Goal: Task Accomplishment & Management: Use online tool/utility

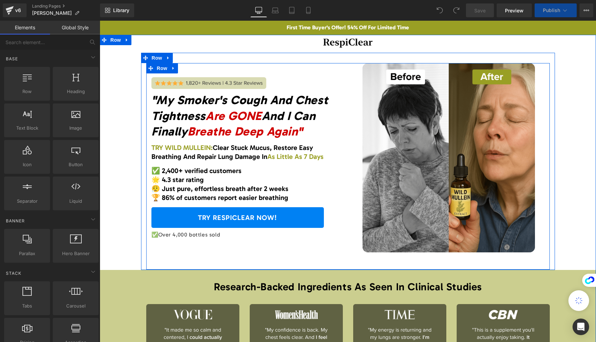
drag, startPoint x: 279, startPoint y: 160, endPoint x: 274, endPoint y: 160, distance: 4.5
click at [279, 160] on div "TRY WILD MULLEIN: Clear Stuck Mucus, Restore Easy Breathing And Repair Lung Dam…" at bounding box center [246, 152] width 191 height 18
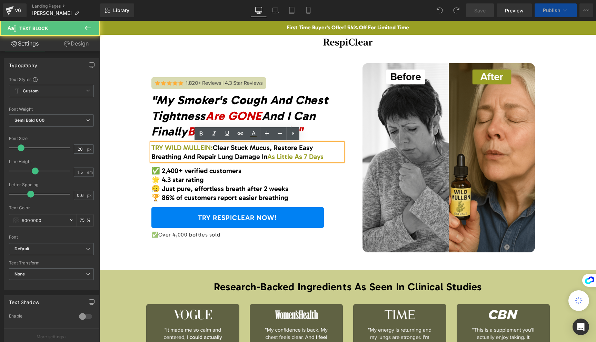
click at [267, 157] on span "As Little As 7 Days" at bounding box center [295, 156] width 56 height 8
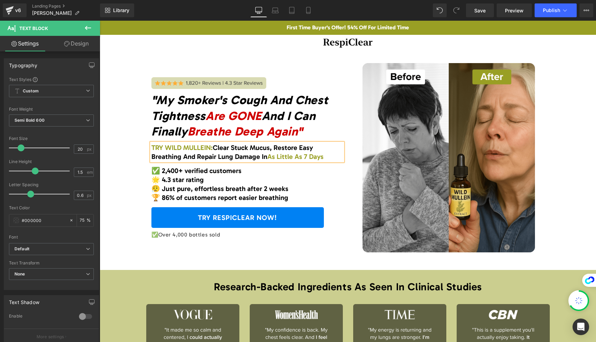
click at [344, 220] on div "Image "My Smoker's Cough And Chest Tightness Are GONE And I Can Finally Breathe…" at bounding box center [247, 157] width 202 height 189
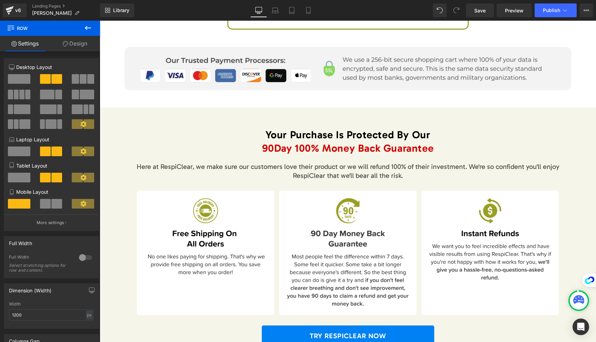
scroll to position [3053, 0]
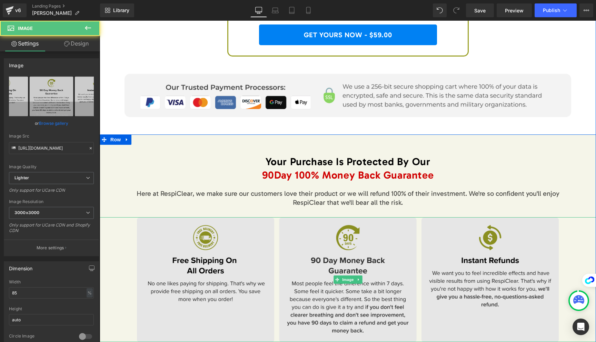
click at [337, 225] on img at bounding box center [348, 279] width 422 height 125
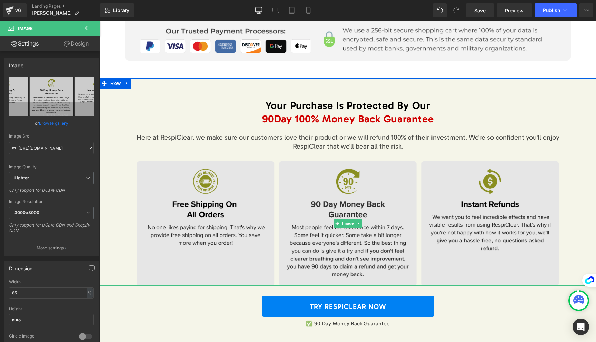
click at [224, 222] on img at bounding box center [348, 223] width 422 height 125
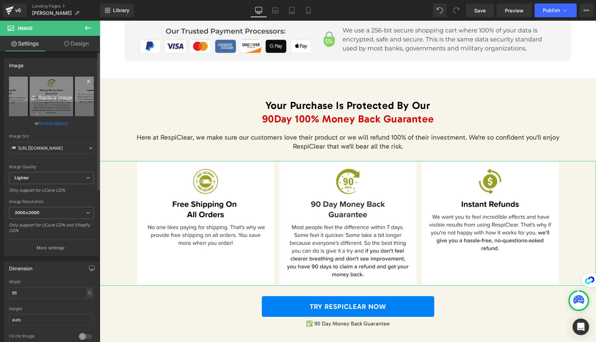
click at [49, 104] on link "Replace Image" at bounding box center [51, 97] width 85 height 40
type input "C:\fakepath\Frame 1000003015 (1)-min.png"
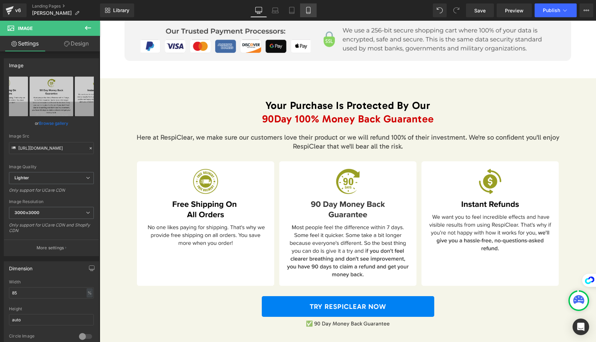
click at [311, 10] on icon at bounding box center [308, 10] width 7 height 7
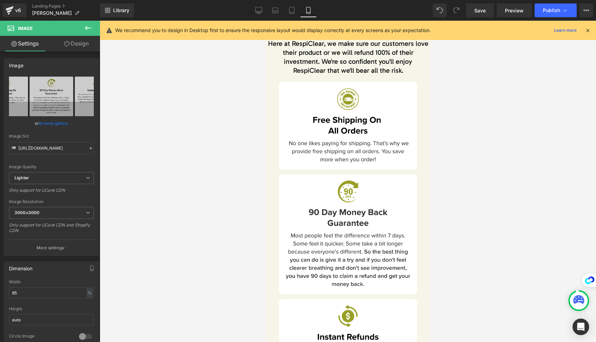
scroll to position [4918, 0]
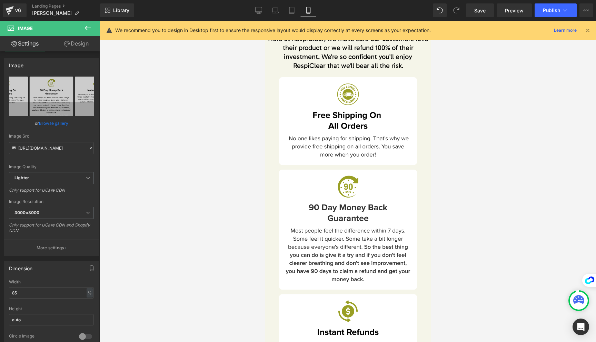
click at [335, 121] on img at bounding box center [348, 234] width 138 height 314
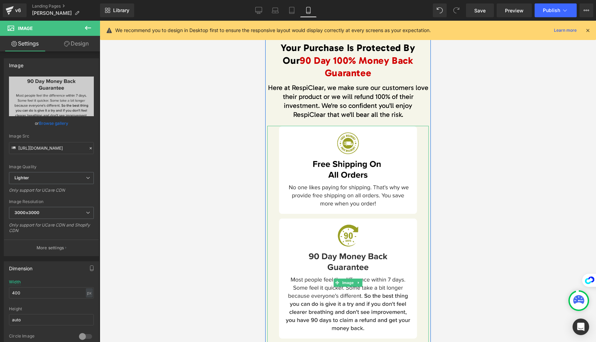
scroll to position [4821, 0]
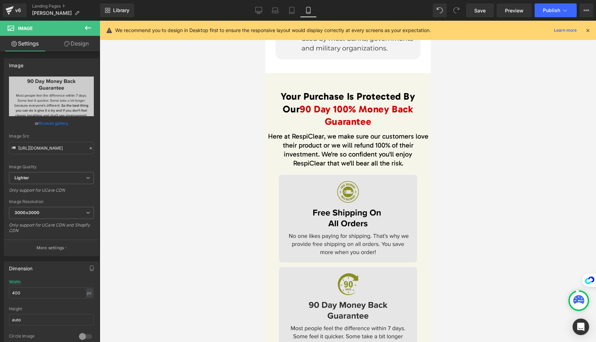
click at [388, 232] on img at bounding box center [348, 332] width 138 height 314
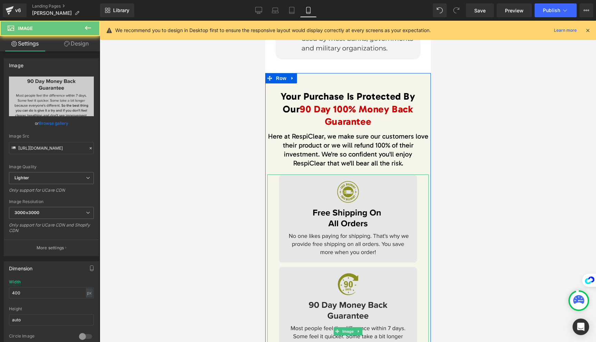
click at [388, 232] on img at bounding box center [348, 332] width 138 height 314
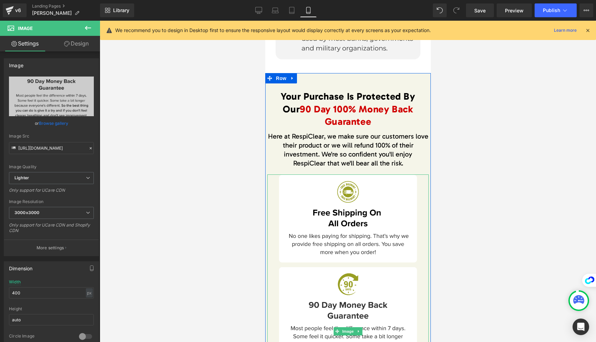
click at [380, 151] on span "Here at RespiClear, we make sure our customers love their product or we will re…" at bounding box center [348, 149] width 160 height 35
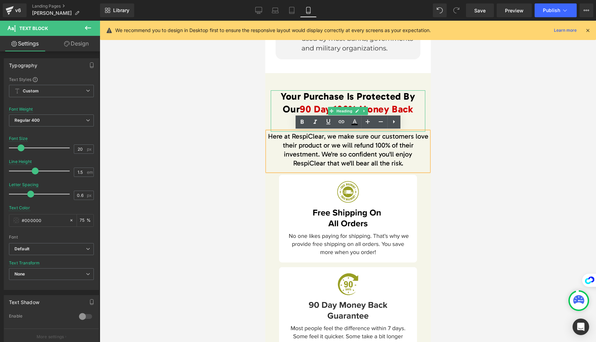
click at [361, 105] on span "90 Day 100% Money Back Guarantee" at bounding box center [355, 115] width 113 height 24
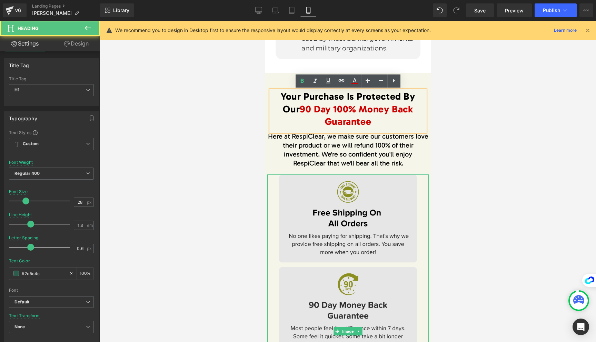
click at [348, 227] on img at bounding box center [348, 332] width 138 height 314
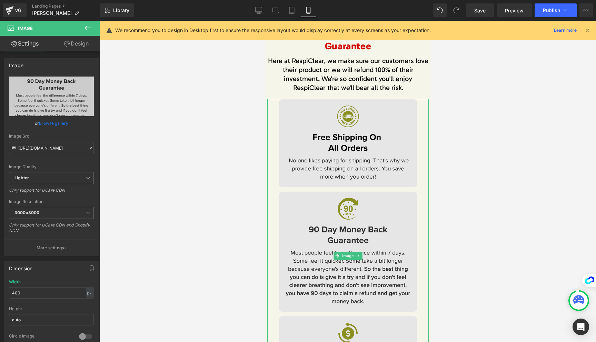
scroll to position [4904, 0]
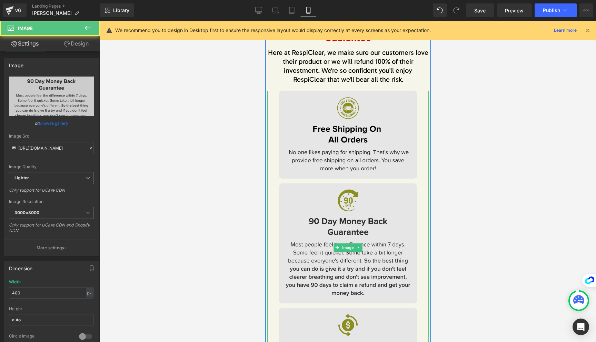
click at [310, 229] on img at bounding box center [348, 248] width 138 height 314
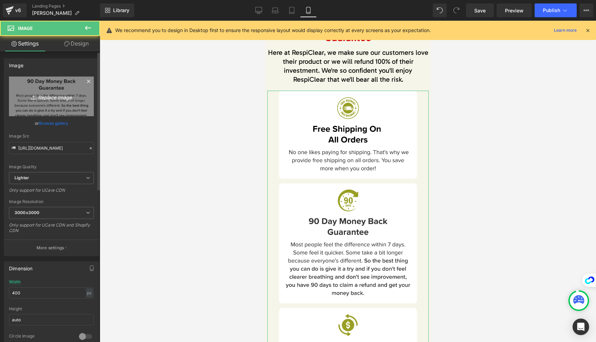
click at [65, 103] on link "Replace Image" at bounding box center [51, 97] width 85 height 40
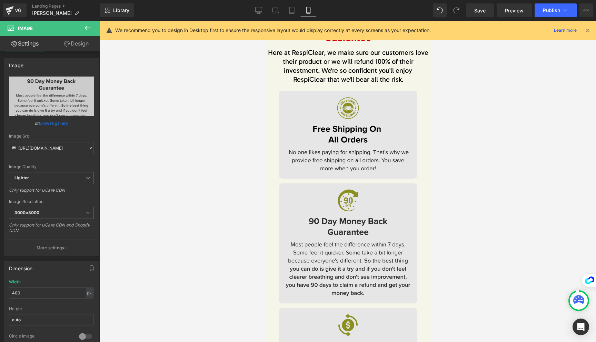
type input "C:\fakepath\Frame 1000003015 (2)-min.png"
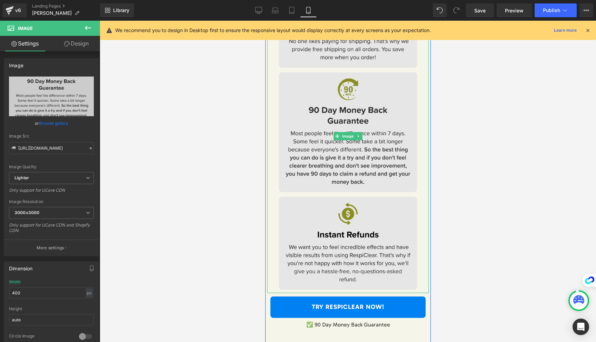
scroll to position [5035, 0]
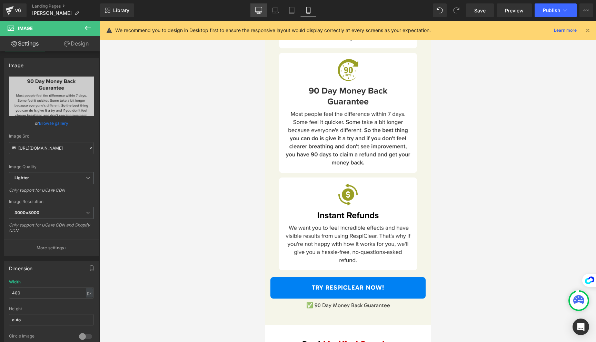
click at [262, 13] on icon at bounding box center [258, 10] width 7 height 7
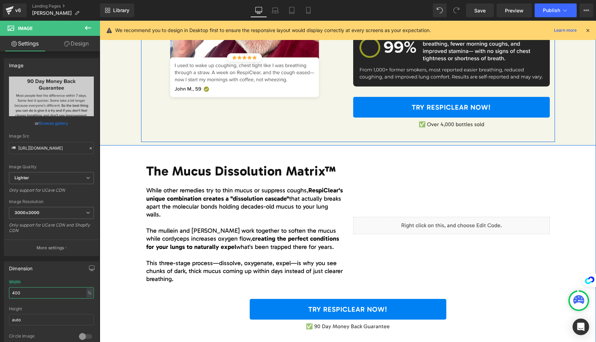
scroll to position [1296, 0]
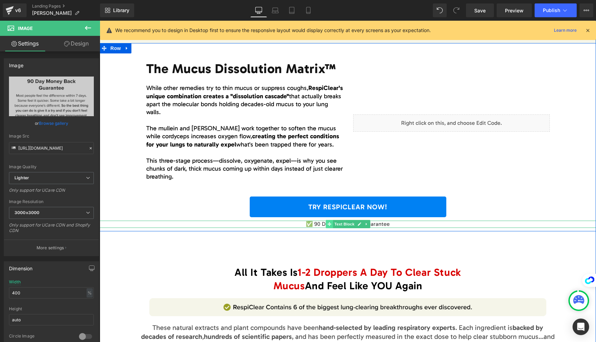
click at [326, 224] on span at bounding box center [329, 224] width 7 height 8
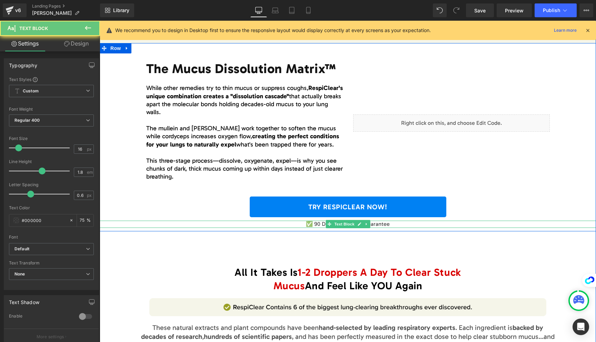
click at [316, 224] on p "✅ 90 Day Money Back Guarantee" at bounding box center [348, 224] width 496 height 7
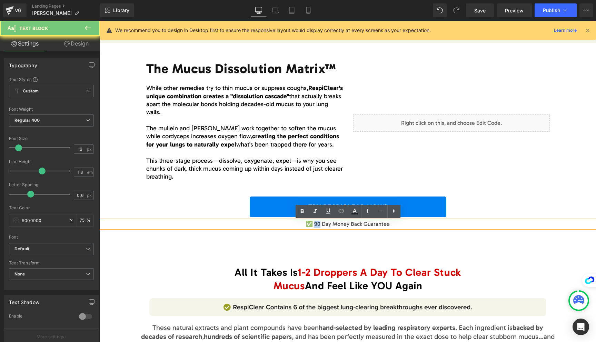
click at [316, 224] on p "✅ 90 Day Money Back Guarantee" at bounding box center [348, 224] width 496 height 7
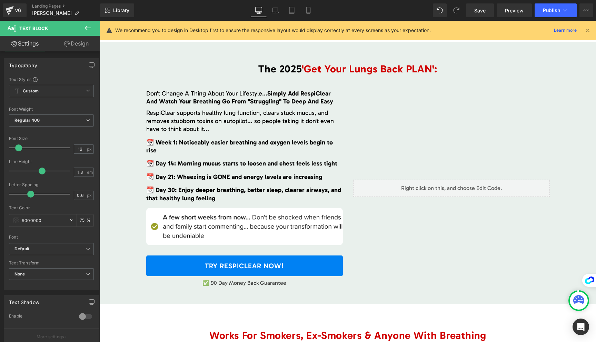
scroll to position [1873, 0]
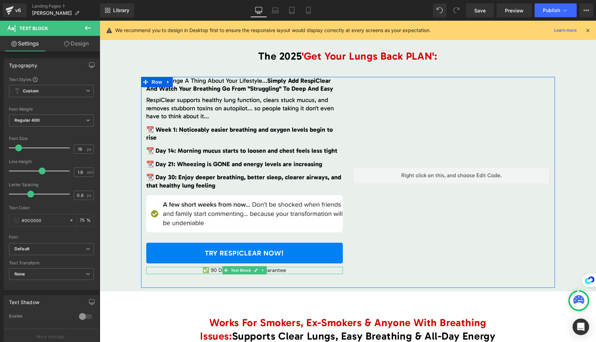
click at [212, 267] on p "✅ 90 Day Money Back Guarantee" at bounding box center [244, 270] width 197 height 7
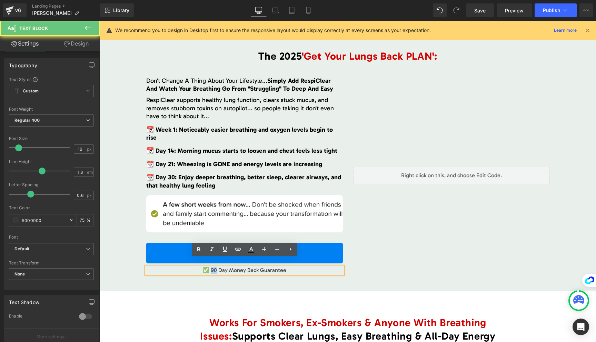
click at [212, 267] on p "✅ 90 Day Money Back Guarantee" at bounding box center [244, 270] width 197 height 7
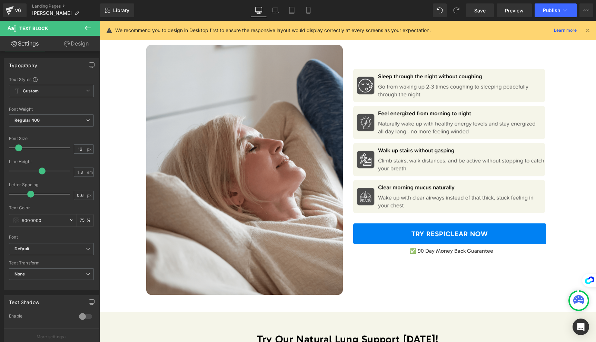
scroll to position [2219, 0]
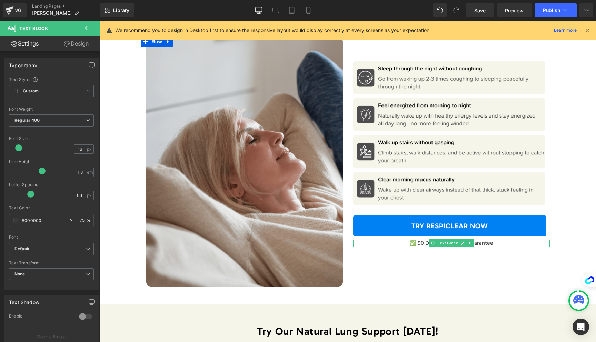
click at [419, 240] on p "✅ 90 Day Money Back Guarantee" at bounding box center [451, 243] width 197 height 7
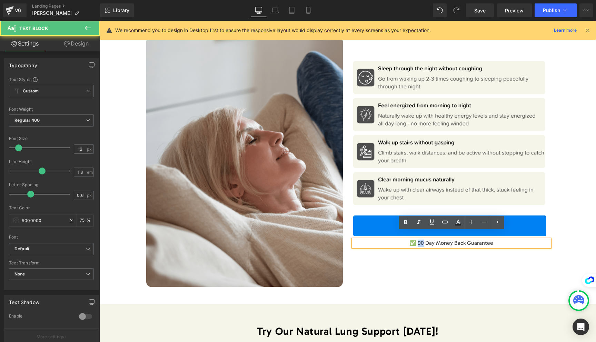
click at [419, 240] on p "✅ 90 Day Money Back Guarantee" at bounding box center [451, 243] width 197 height 7
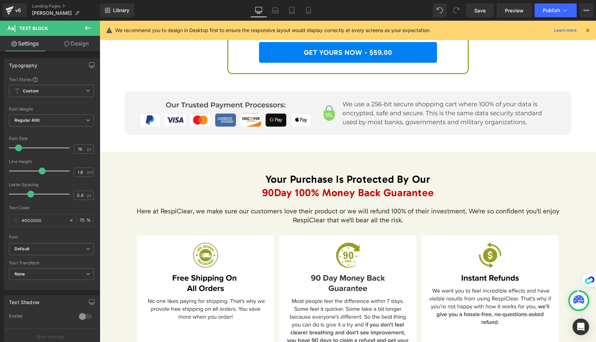
scroll to position [3057, 0]
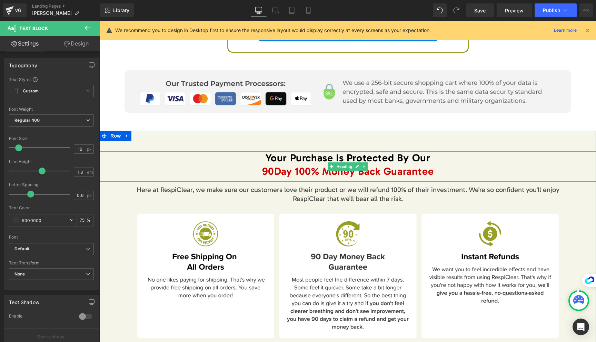
click at [264, 165] on span "90" at bounding box center [268, 171] width 12 height 12
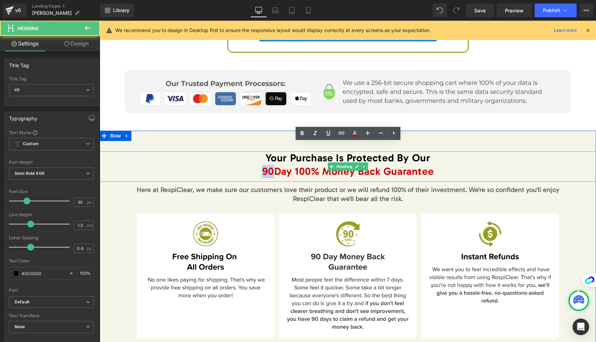
click at [264, 165] on span "90" at bounding box center [268, 171] width 12 height 12
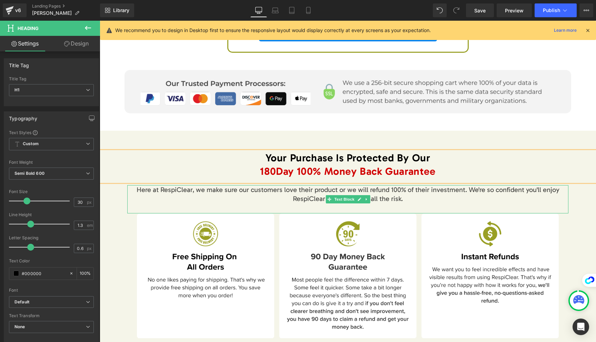
scroll to position [3070, 0]
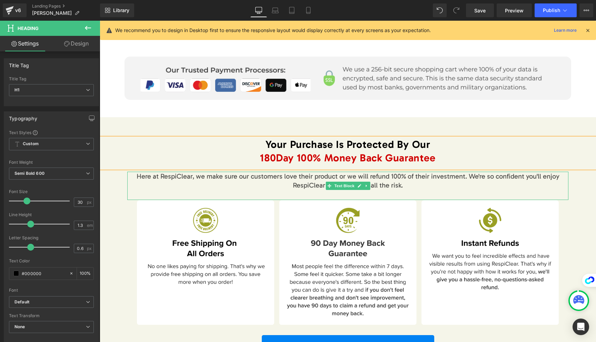
click at [302, 181] on div "Here at RespiClear, we make sure our customers love their product or we will re…" at bounding box center [347, 186] width 441 height 28
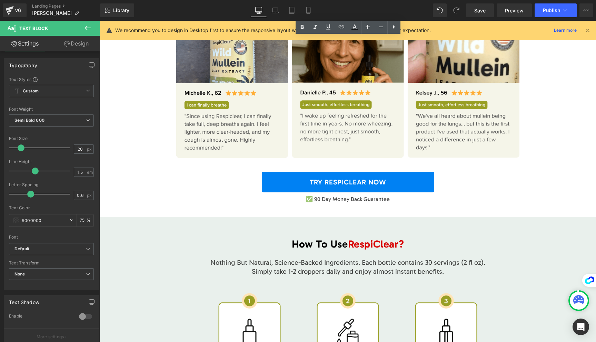
scroll to position [3531, 0]
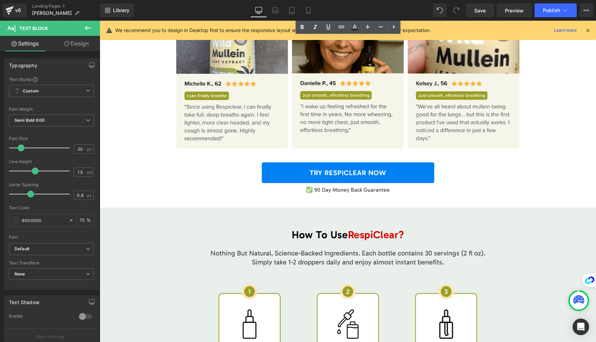
click at [100, 21] on div at bounding box center [100, 21] width 0 height 0
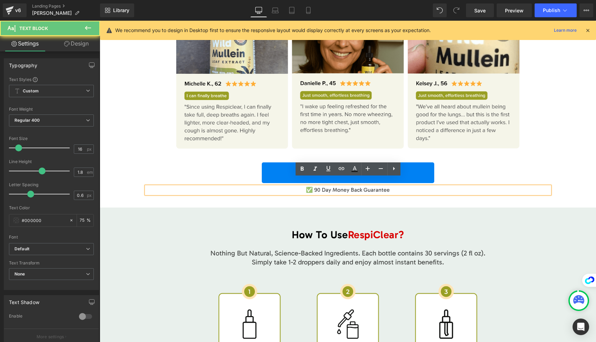
click at [317, 187] on p "✅ 90 Day Money Back Guarantee" at bounding box center [348, 190] width 404 height 7
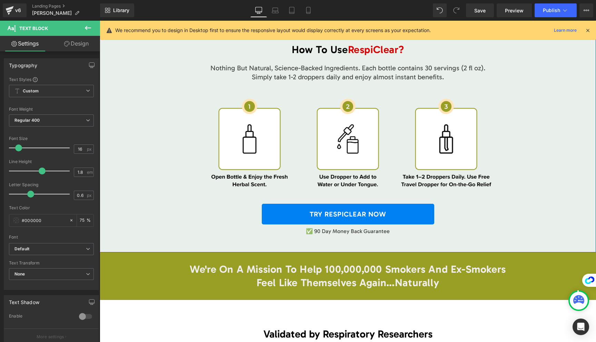
scroll to position [3719, 0]
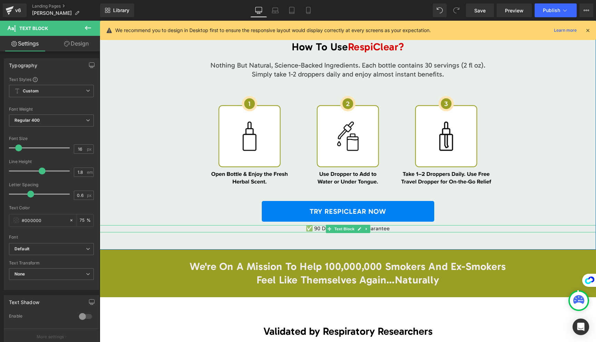
click at [317, 225] on p "✅ 90 Day Money Back Guarantee" at bounding box center [348, 228] width 496 height 7
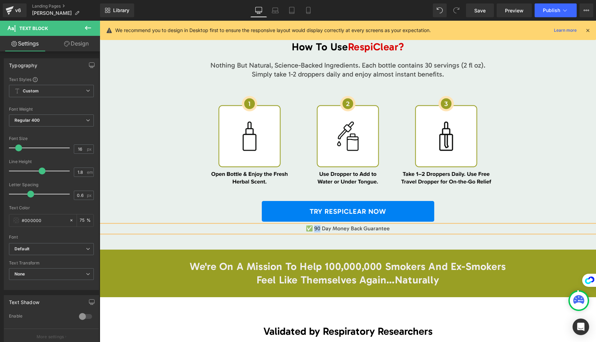
click at [317, 225] on p "✅ 90 Day Money Back Guarantee" at bounding box center [348, 228] width 496 height 7
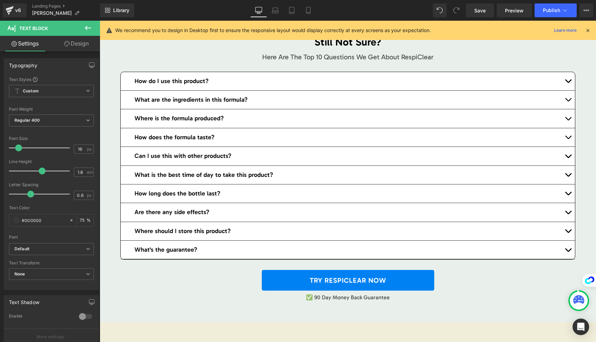
scroll to position [4372, 0]
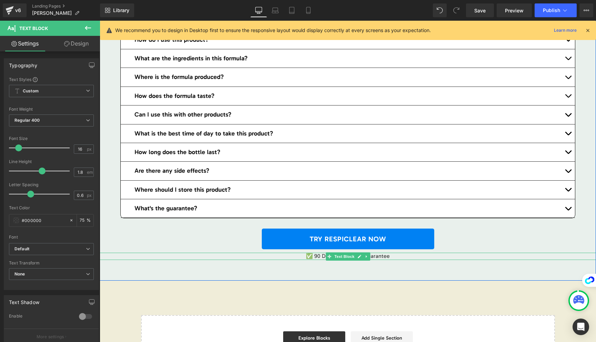
click at [316, 253] on p "✅ 90 Day Money Back Guarantee" at bounding box center [348, 256] width 496 height 7
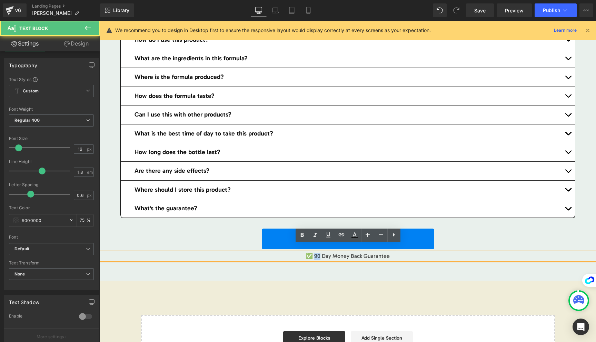
click at [316, 253] on p "✅ 90 Day Money Back Guarantee" at bounding box center [348, 256] width 496 height 7
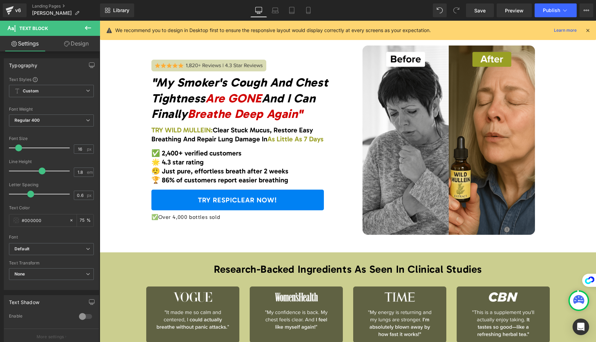
scroll to position [0, 0]
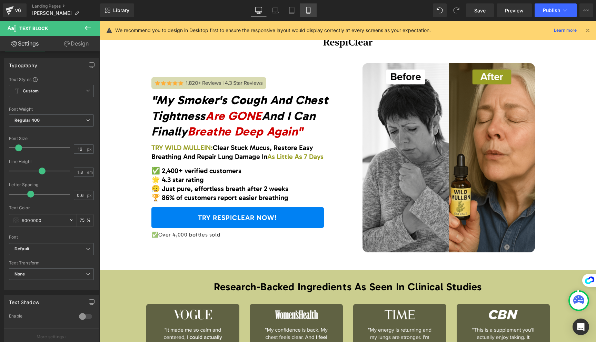
click at [311, 10] on icon at bounding box center [308, 10] width 7 height 7
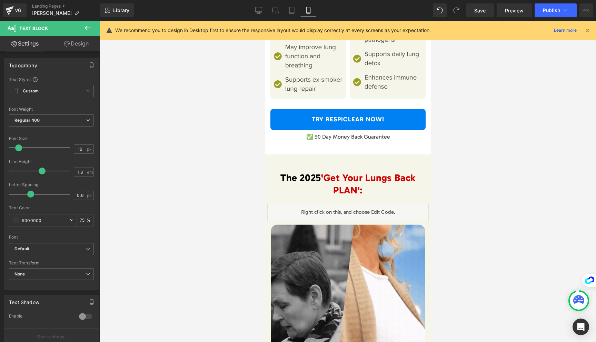
scroll to position [3035, 0]
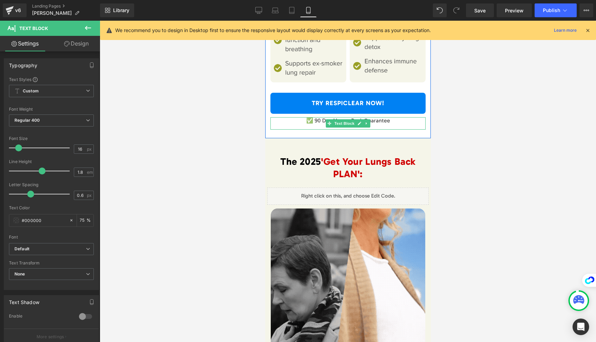
click at [316, 122] on p "✅ 90 Day Money Back Guarantee" at bounding box center [347, 120] width 155 height 7
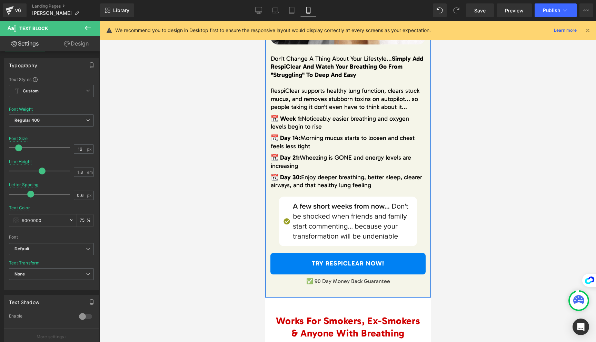
scroll to position [3408, 0]
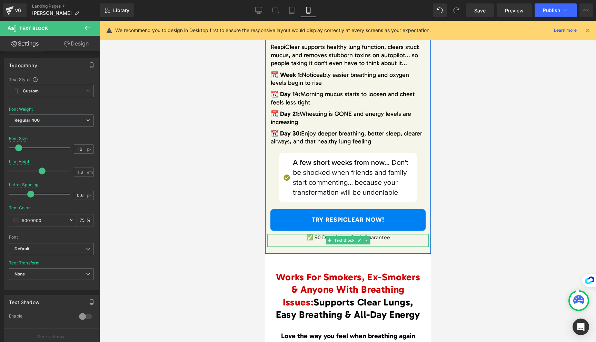
click at [317, 238] on p "✅ 90 Day Money Back Guarantee" at bounding box center [347, 237] width 161 height 7
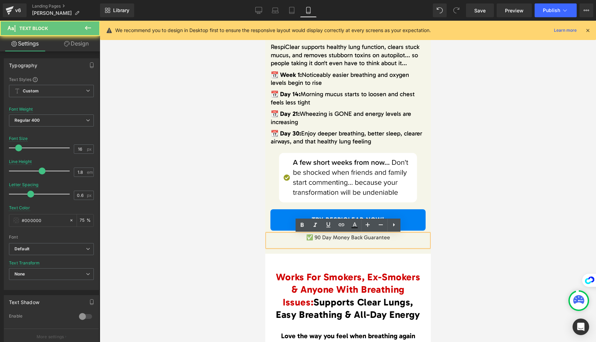
click at [317, 238] on p "✅ 90 Day Money Back Guarantee" at bounding box center [347, 237] width 161 height 7
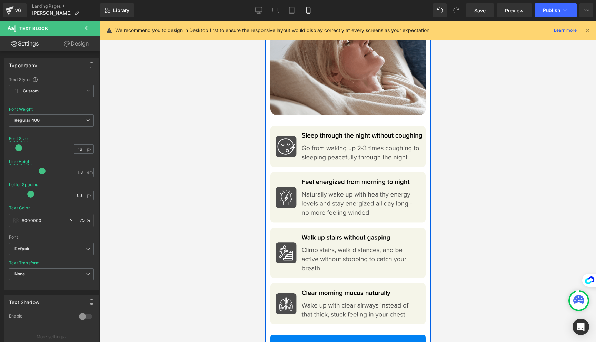
scroll to position [3846, 0]
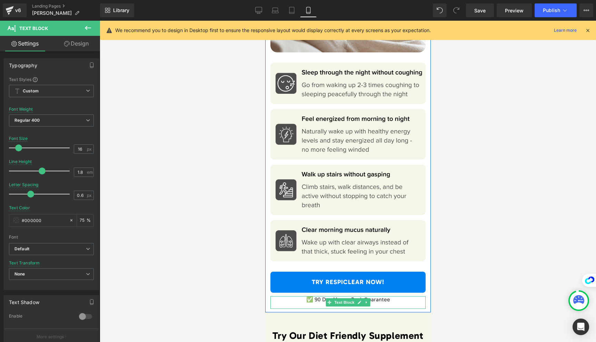
click at [316, 301] on p "✅ 90 Day Money Back Guarantee" at bounding box center [347, 299] width 155 height 7
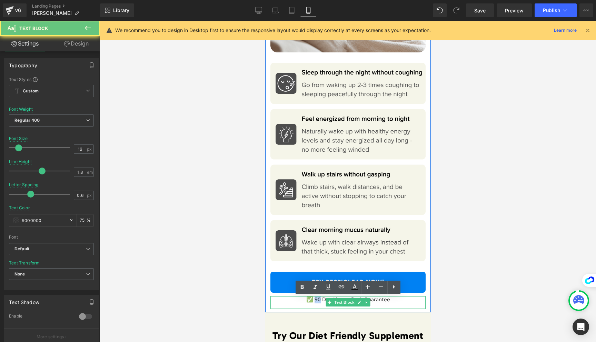
click at [316, 301] on p "✅ 90 Day Money Back Guarantee" at bounding box center [347, 299] width 155 height 7
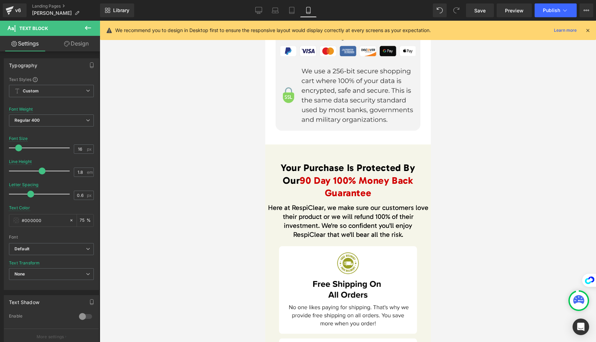
scroll to position [4778, 0]
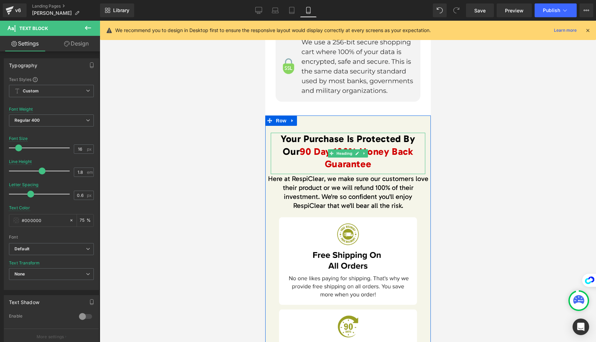
click at [301, 150] on span "90 Day 100% Money Back Guarantee" at bounding box center [355, 158] width 113 height 24
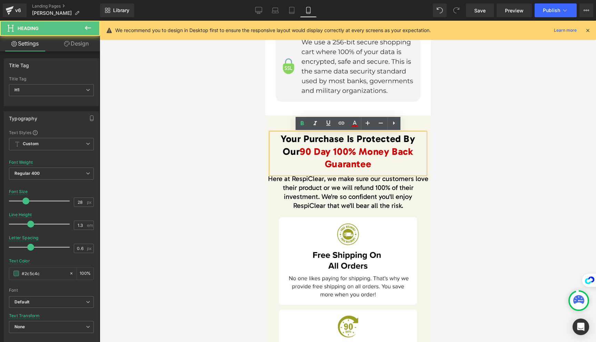
click at [299, 152] on span "90 Day 100% Money Back Guarantee" at bounding box center [355, 158] width 113 height 24
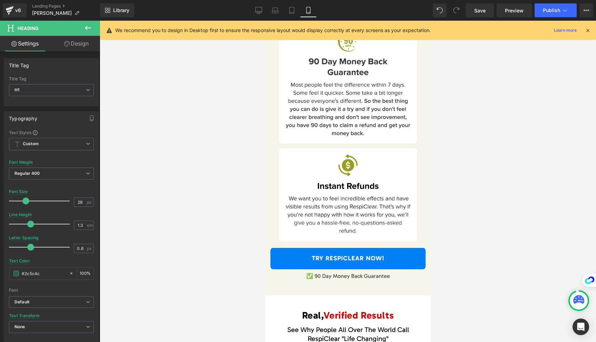
scroll to position [5111, 0]
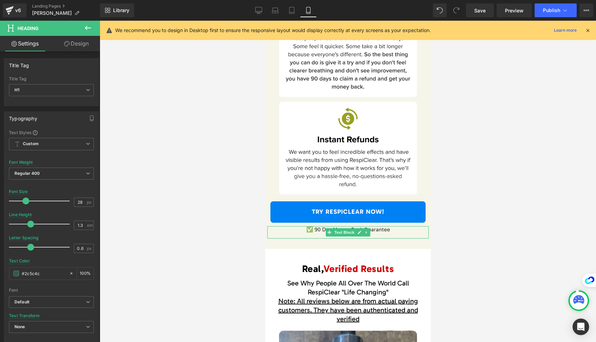
click at [317, 229] on p "✅ 90 Day Money Back Guarantee" at bounding box center [347, 229] width 161 height 7
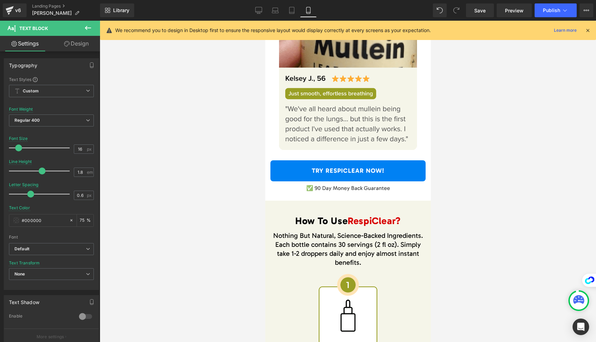
scroll to position [5891, 0]
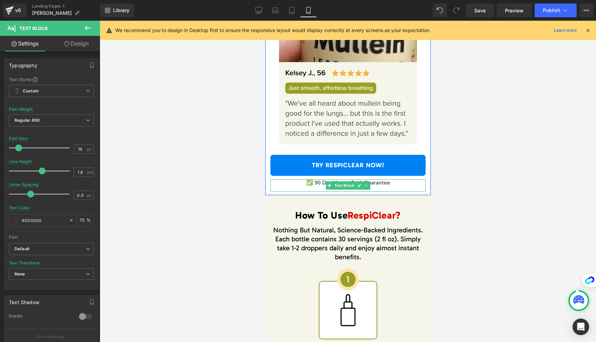
click at [316, 183] on p "✅ 90 Day Money Back Guarantee" at bounding box center [347, 182] width 155 height 7
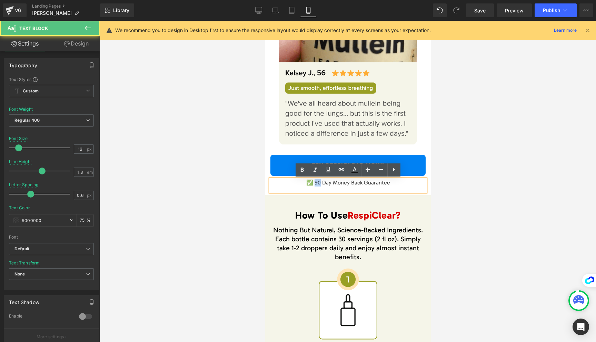
click at [316, 183] on p "✅ 90 Day Money Back Guarantee" at bounding box center [347, 182] width 155 height 7
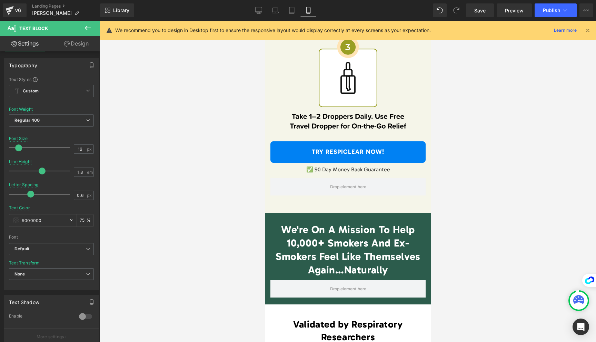
scroll to position [6355, 0]
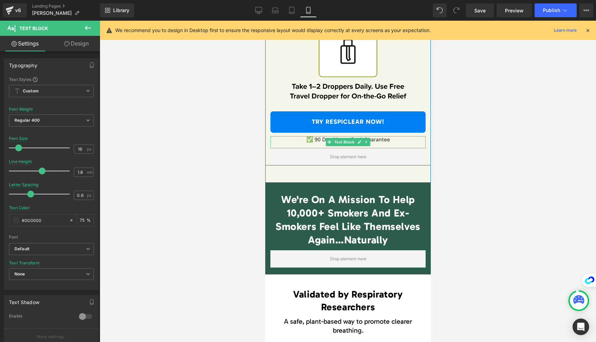
click at [317, 138] on p "✅ 90 Day Money Back Guarantee" at bounding box center [347, 139] width 155 height 7
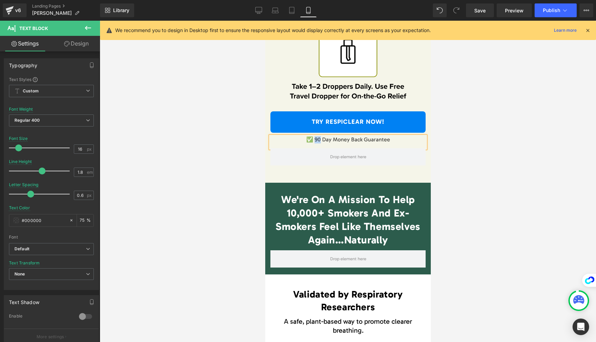
click at [317, 138] on p "✅ 90 Day Money Back Guarantee" at bounding box center [347, 139] width 155 height 7
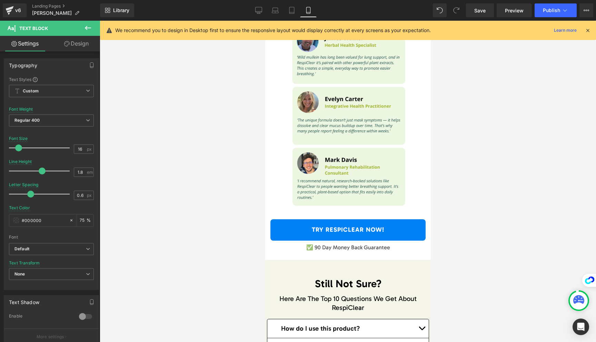
scroll to position [6774, 0]
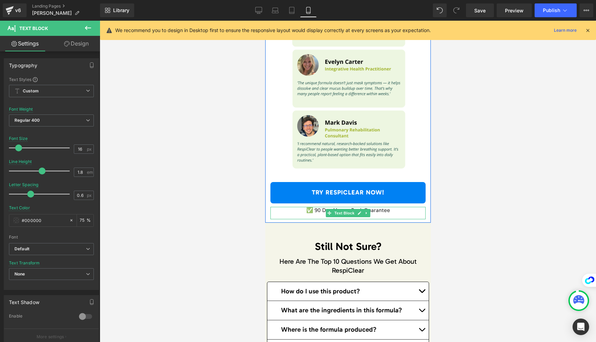
click at [318, 208] on p "✅ 90 Day Money Back Guarantee" at bounding box center [347, 210] width 155 height 7
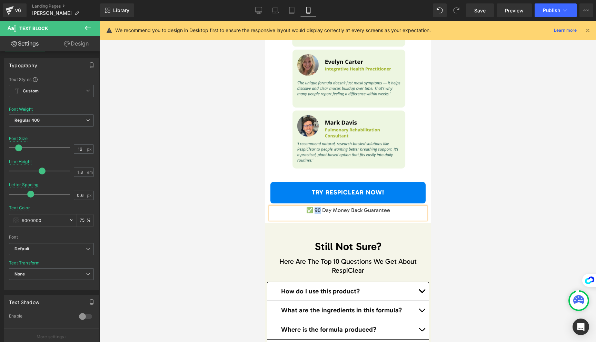
click at [318, 208] on p "✅ 90 Day Money Back Guarantee" at bounding box center [347, 210] width 155 height 7
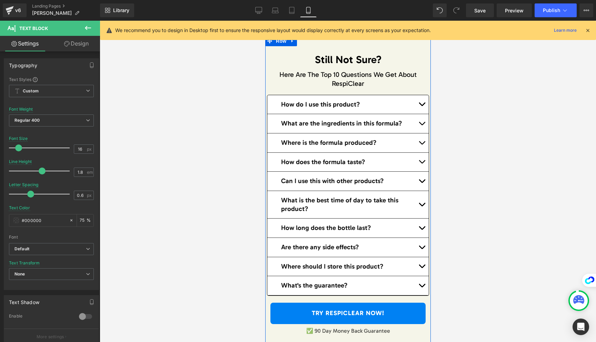
scroll to position [7054, 0]
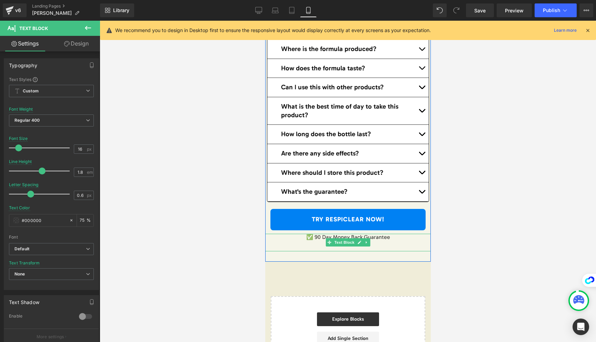
click at [317, 237] on p "✅ 90 Day Money Back Guarantee" at bounding box center [348, 237] width 166 height 7
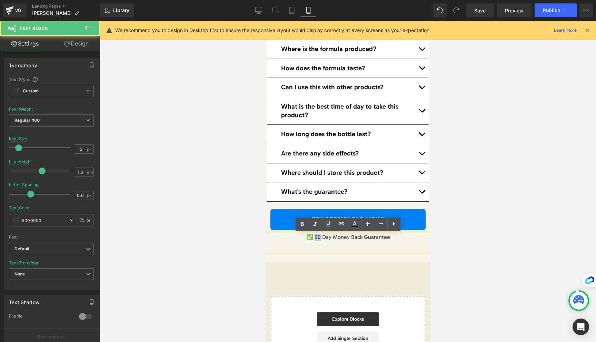
click at [317, 237] on p "✅ 90 Day Money Back Guarantee" at bounding box center [348, 237] width 166 height 7
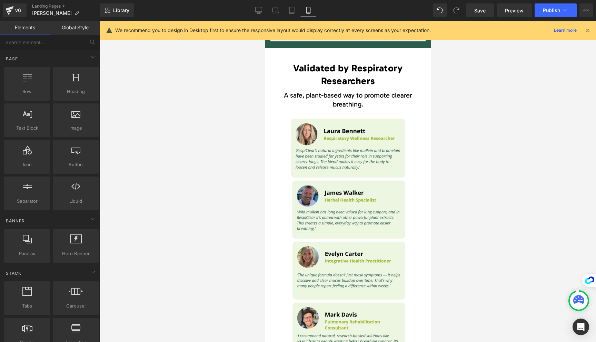
scroll to position [6572, 0]
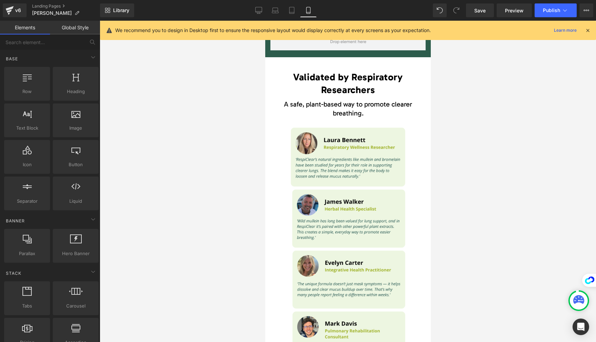
click at [346, 240] on img at bounding box center [348, 252] width 138 height 255
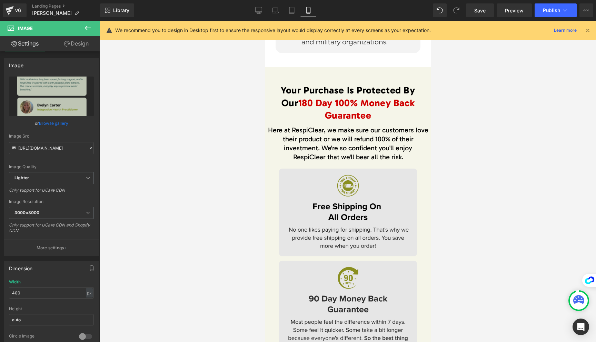
scroll to position [4821, 0]
